Goal: Task Accomplishment & Management: Complete application form

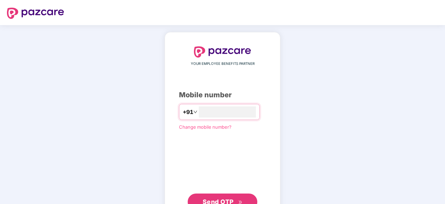
type input "**********"
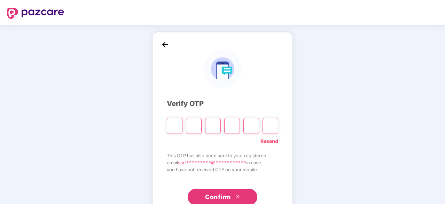
type input "*"
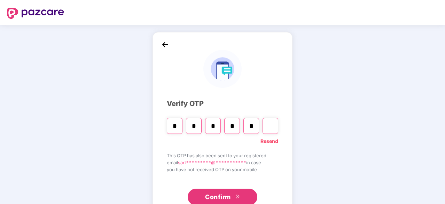
type input "*"
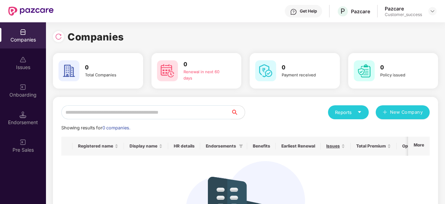
click at [183, 16] on div "Get Help P Pazcare Pazcare Customer_success" at bounding box center [245, 11] width 383 height 22
